Goal: Information Seeking & Learning: Learn about a topic

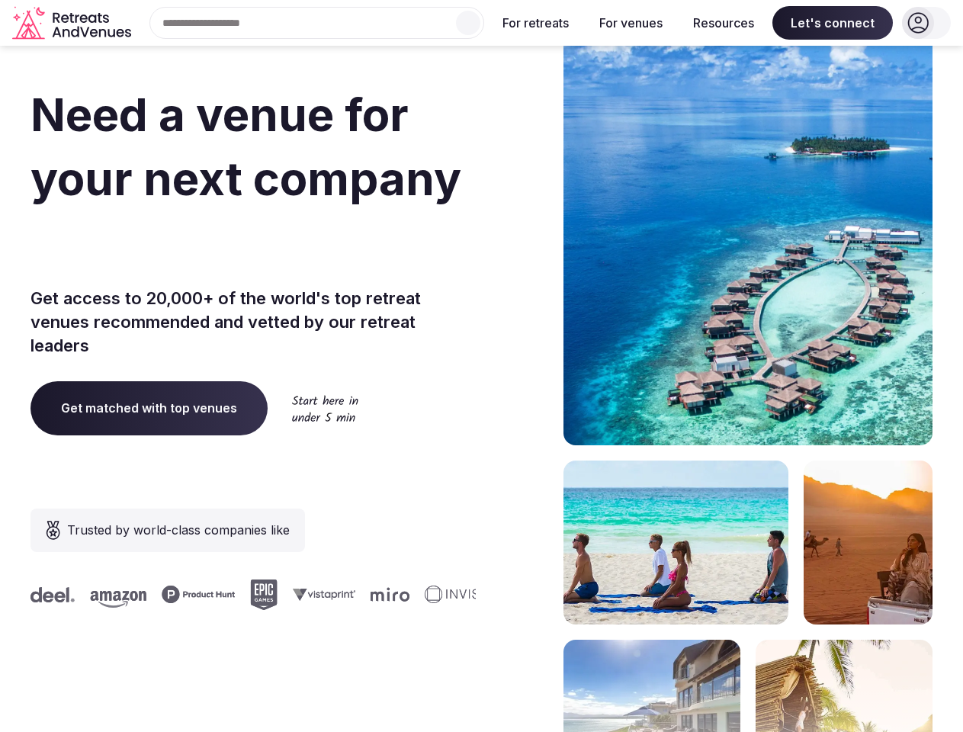
click at [481, 366] on div "Need a venue for your next company retreat? Get access to 20,000+ of the world'…" at bounding box center [482, 456] width 902 height 919
click at [317, 23] on input "text" at bounding box center [317, 23] width 335 height 32
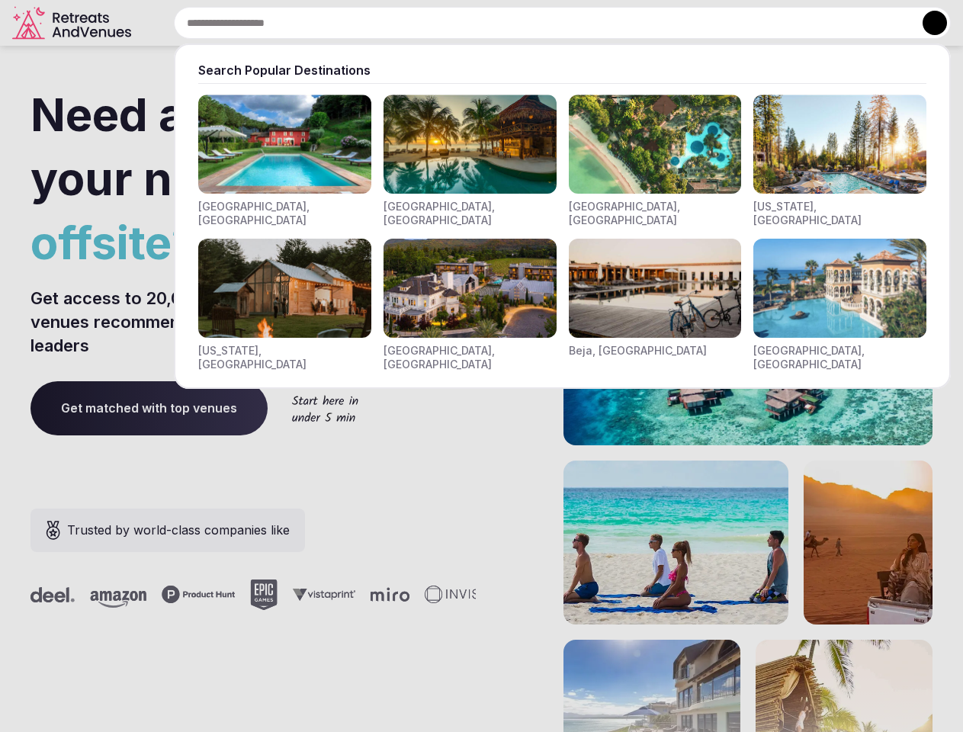
click at [468, 23] on input "text" at bounding box center [562, 23] width 777 height 32
click at [536, 23] on input "text" at bounding box center [562, 23] width 777 height 32
click at [631, 23] on input "text" at bounding box center [562, 23] width 777 height 32
click at [724, 23] on input "text" at bounding box center [562, 23] width 777 height 32
click at [833, 23] on input "text" at bounding box center [562, 23] width 777 height 32
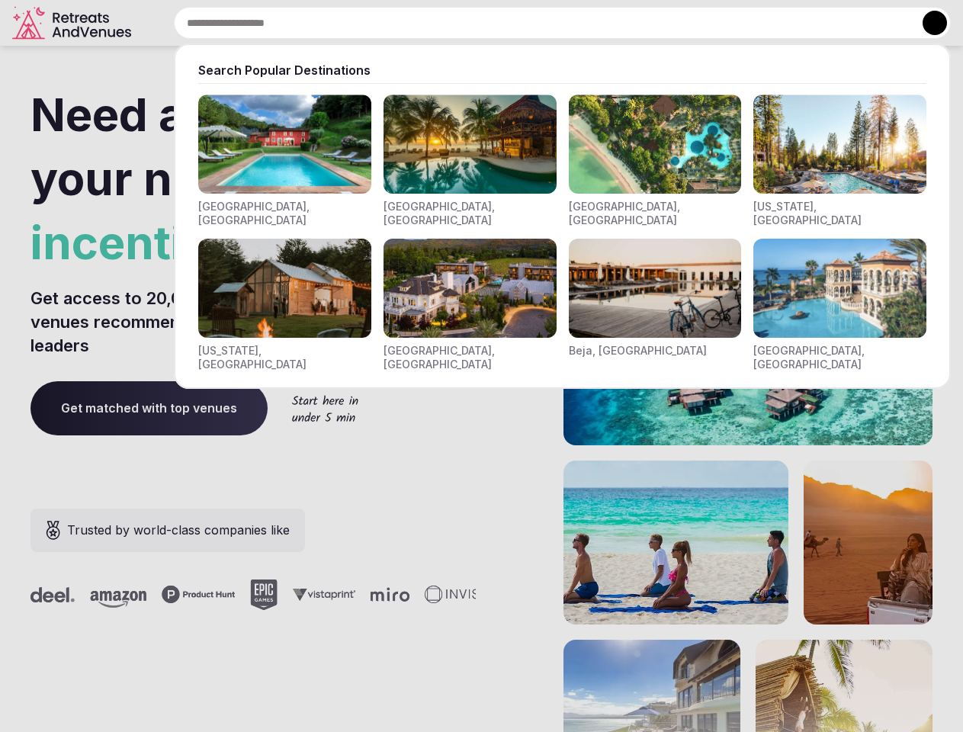
click at [927, 23] on button at bounding box center [935, 23] width 24 height 24
